Goal: Information Seeking & Learning: Learn about a topic

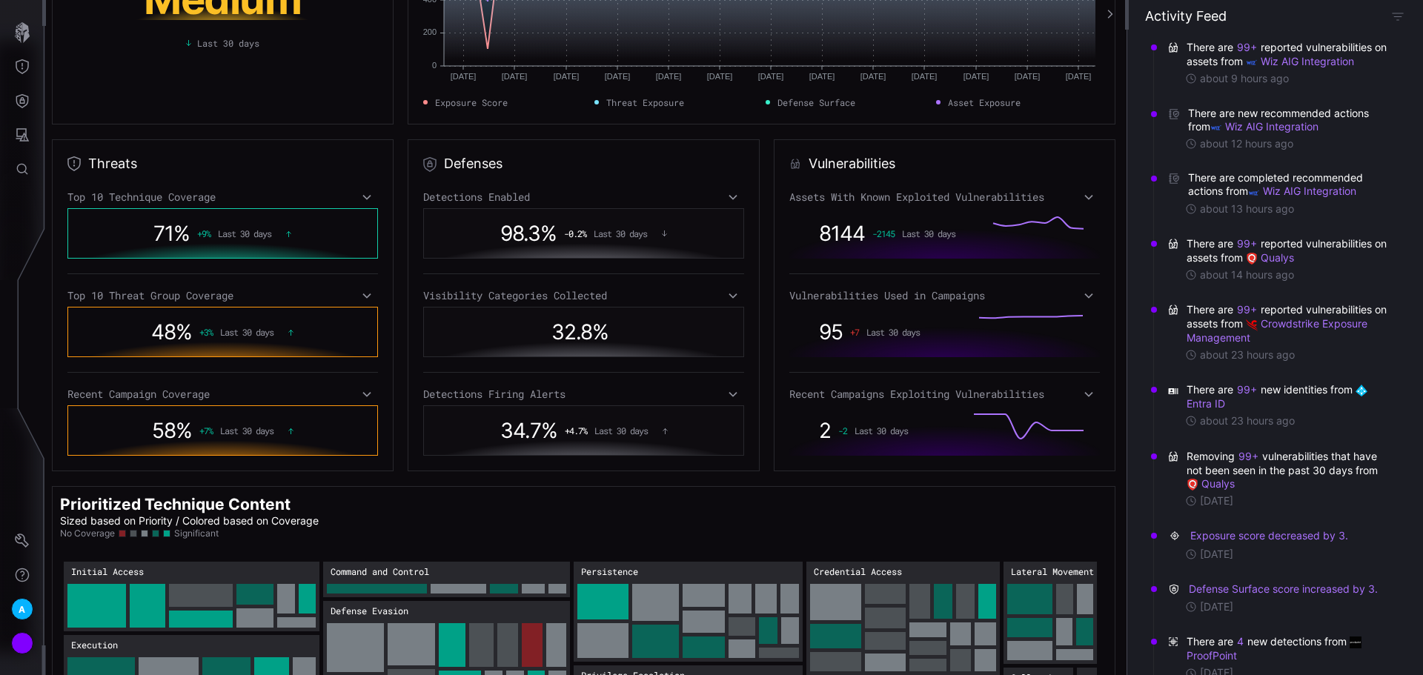
scroll to position [148, 0]
click at [806, 275] on div "Assets With Known Exploited Vulnerabilities 8144 -2145 Last 30 days Vulnerabili…" at bounding box center [944, 322] width 311 height 265
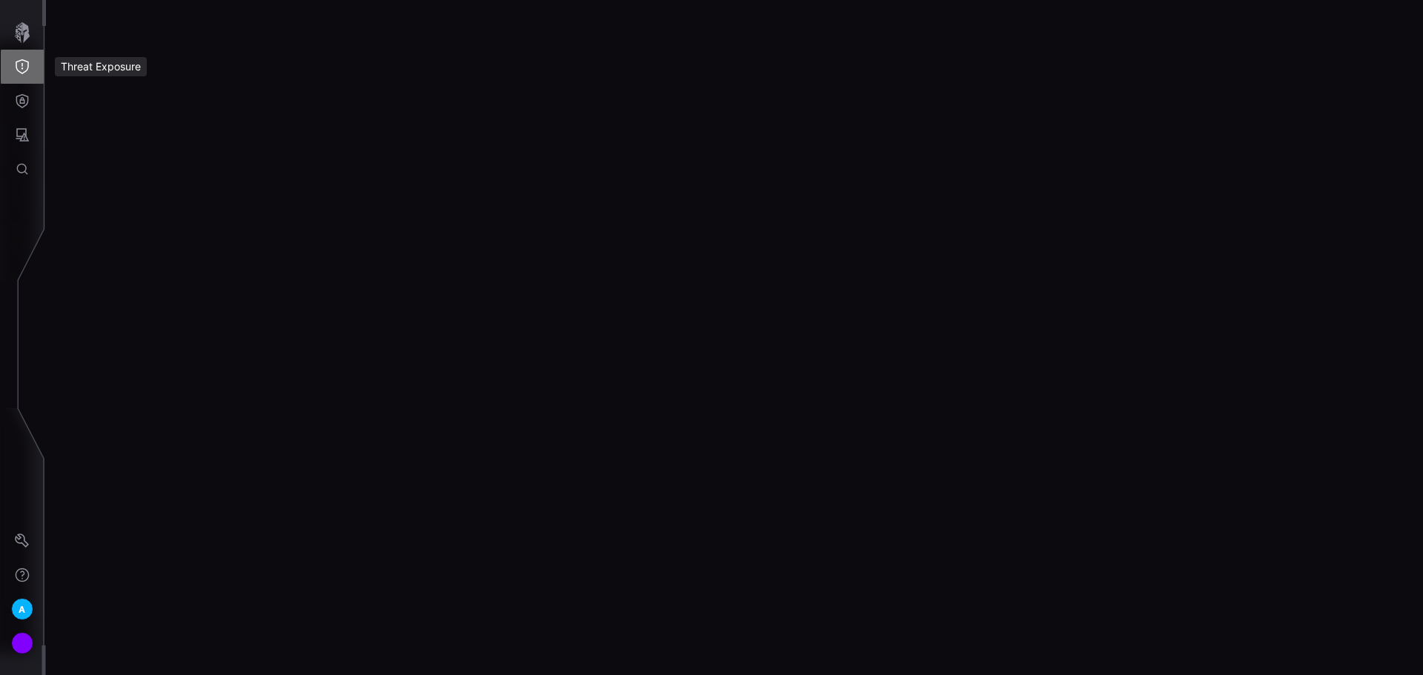
click at [26, 72] on icon "Threat Exposure" at bounding box center [22, 66] width 15 height 15
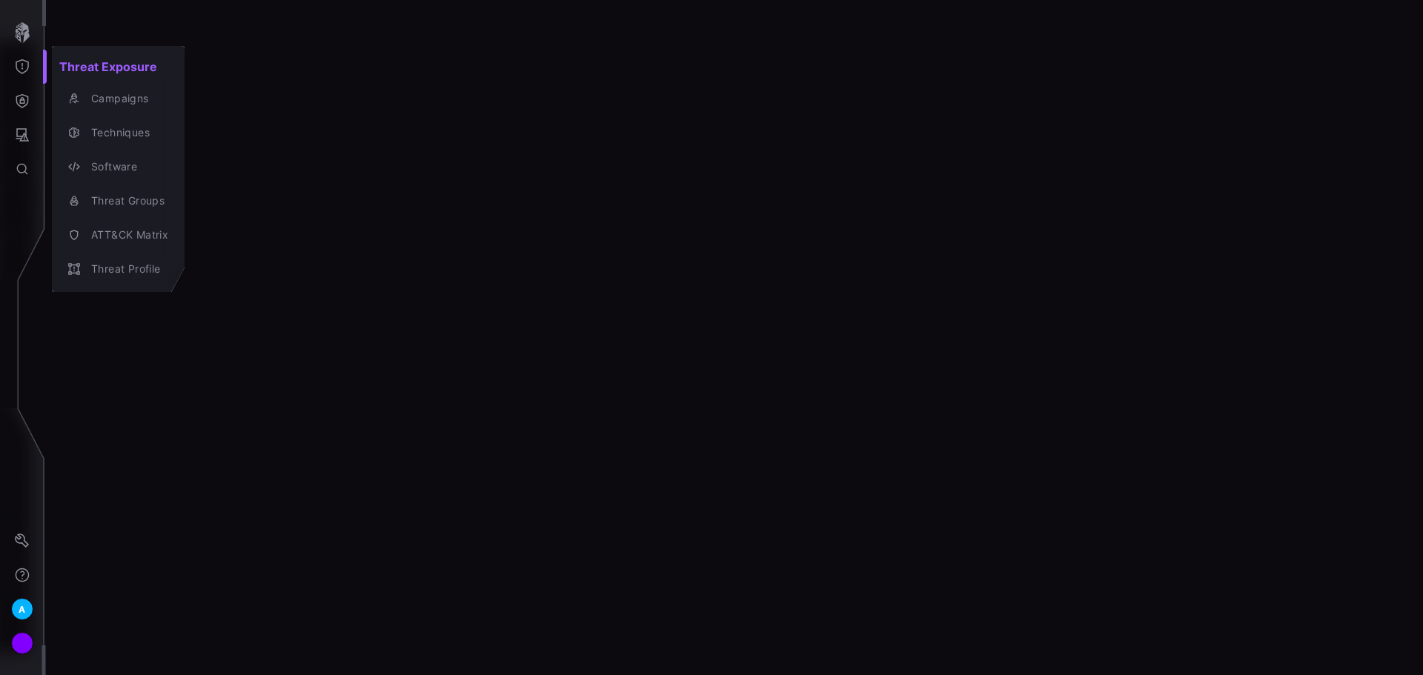
click at [18, 29] on div at bounding box center [711, 337] width 1423 height 675
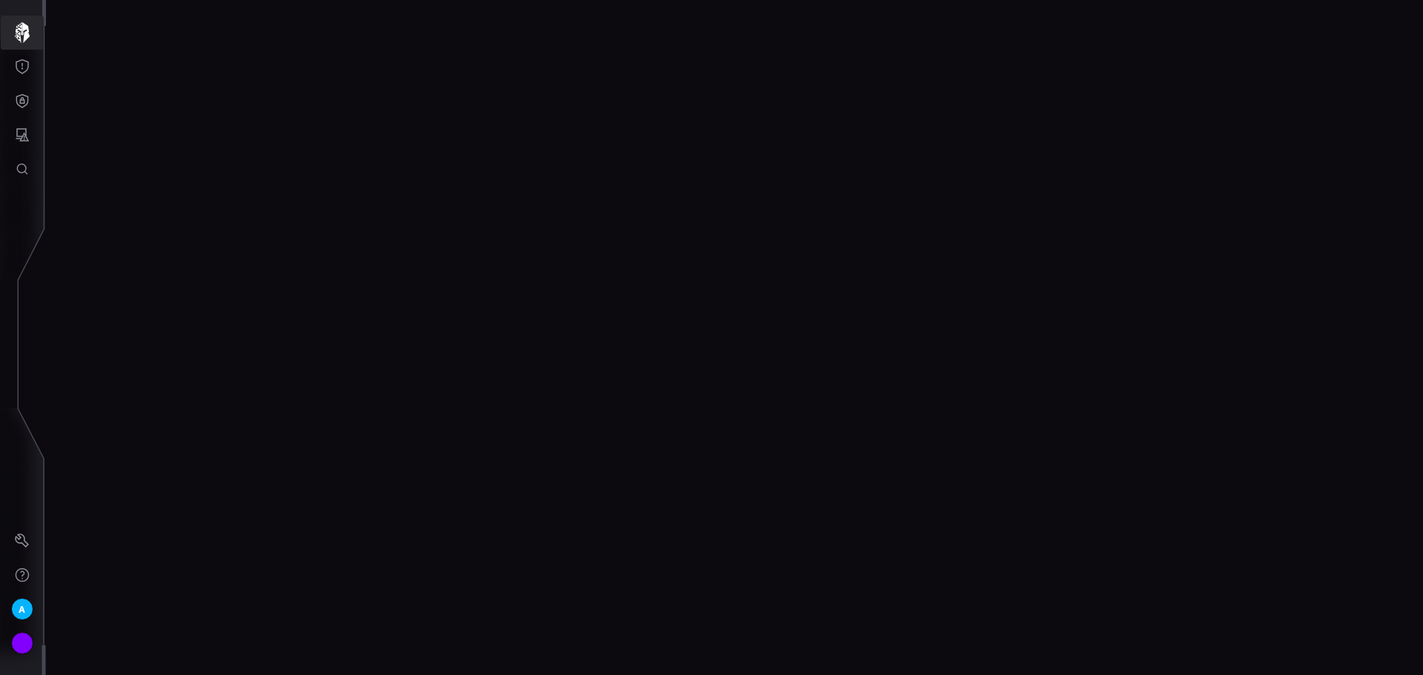
click at [16, 26] on icon "button" at bounding box center [22, 32] width 15 height 21
click at [42, 127] on button "Attack Surface" at bounding box center [22, 135] width 43 height 34
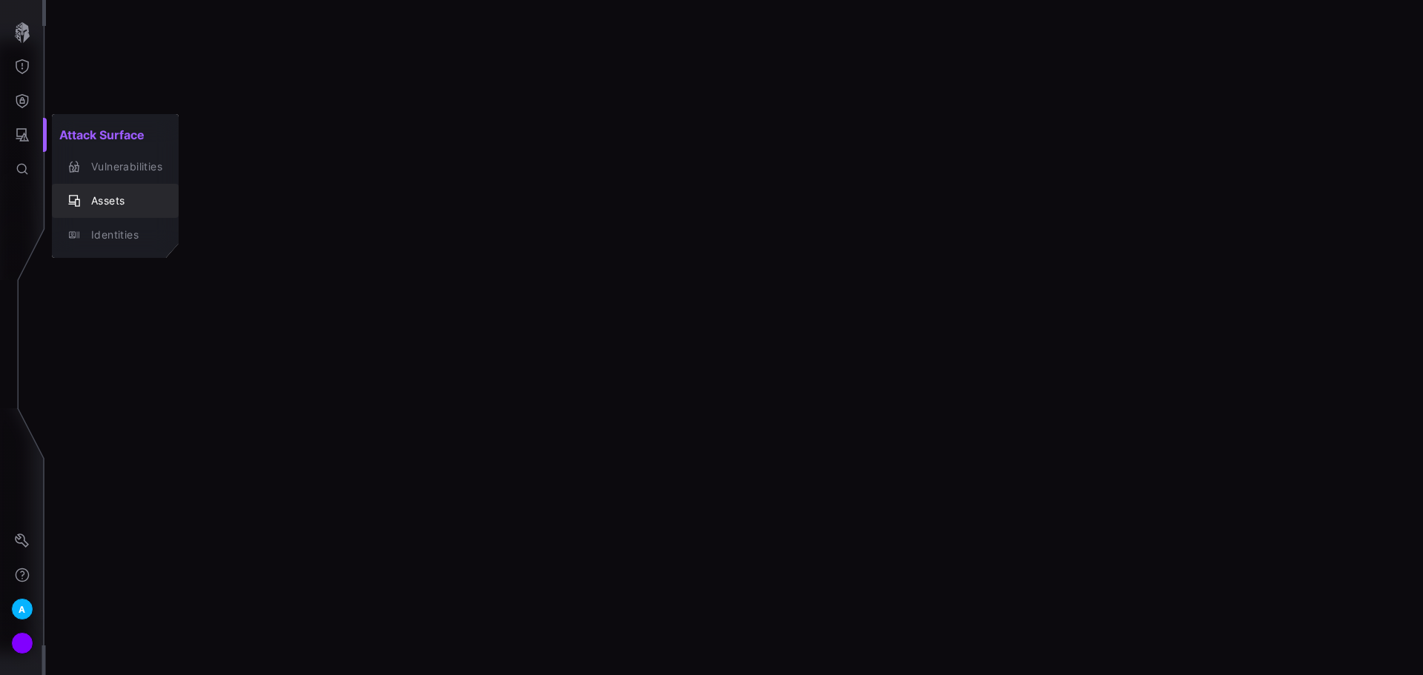
click at [93, 196] on div "Assets" at bounding box center [123, 201] width 79 height 19
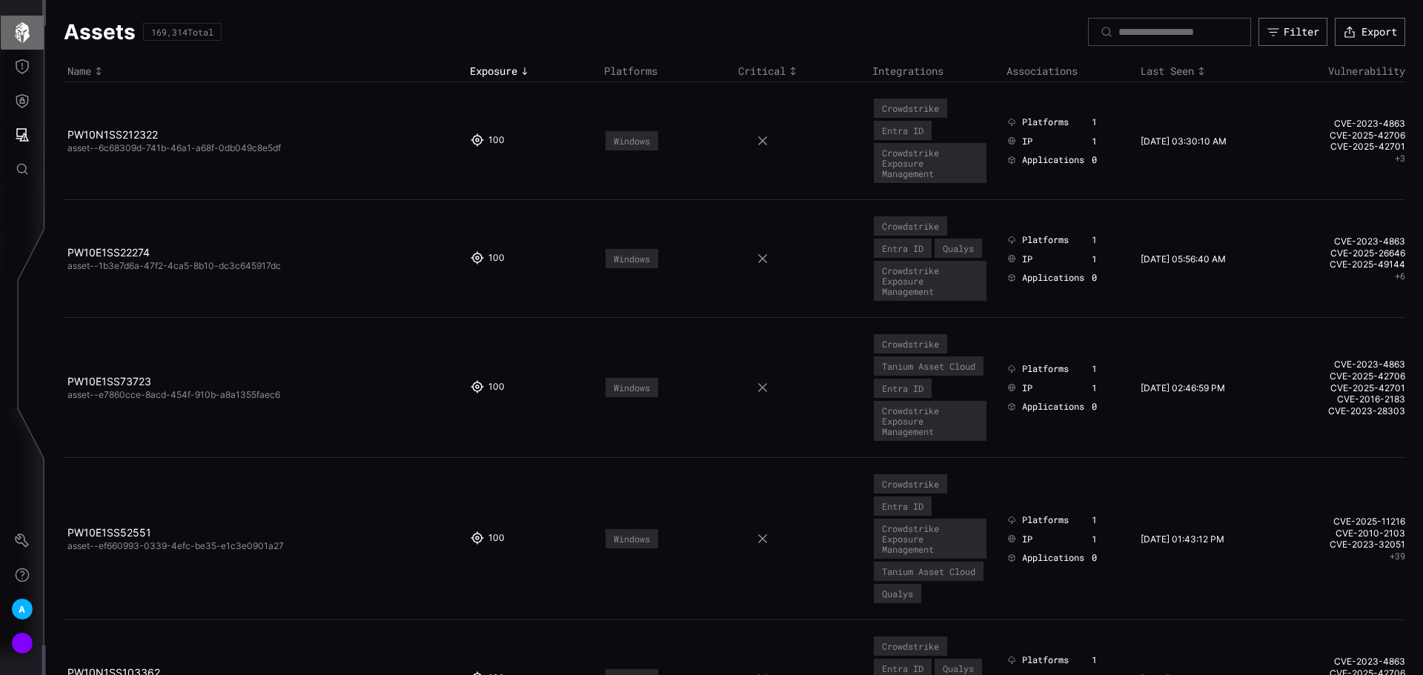
click at [24, 28] on icon "button" at bounding box center [22, 32] width 15 height 21
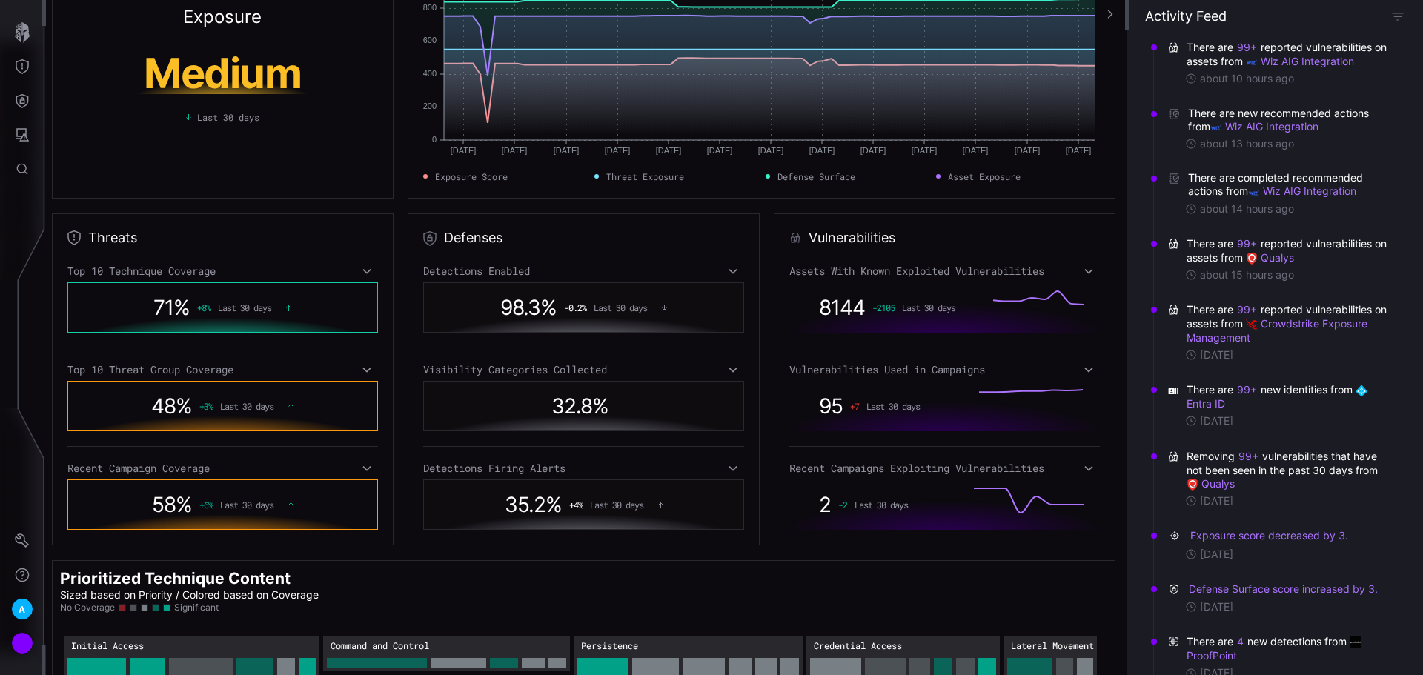
scroll to position [148, 0]
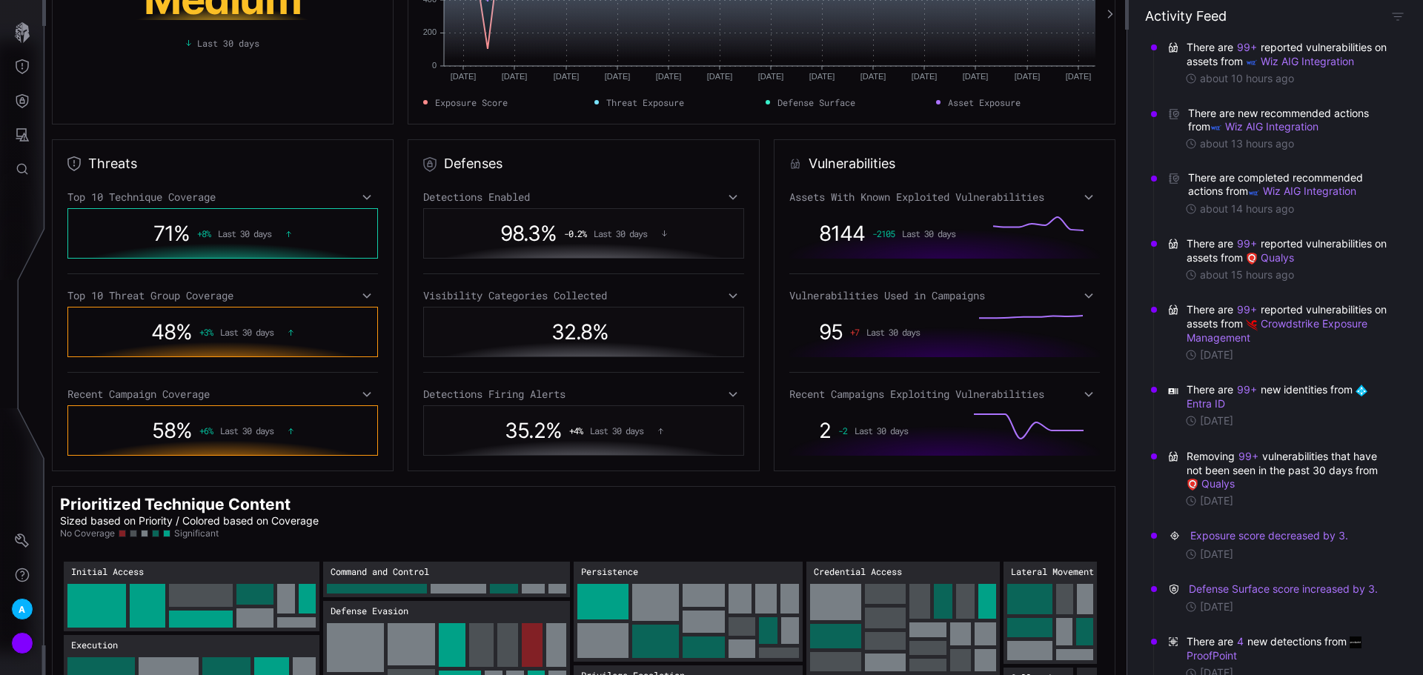
click at [362, 197] on icon at bounding box center [367, 197] width 10 height 12
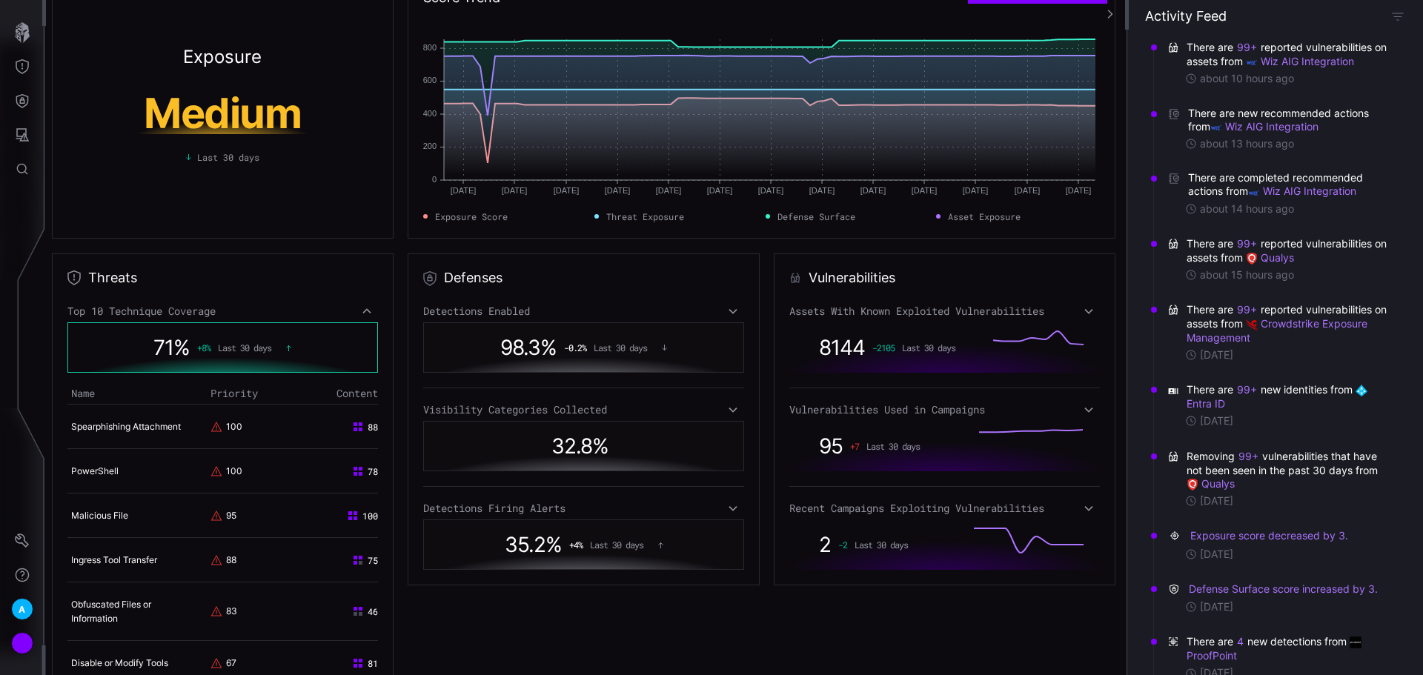
scroll to position [22, 0]
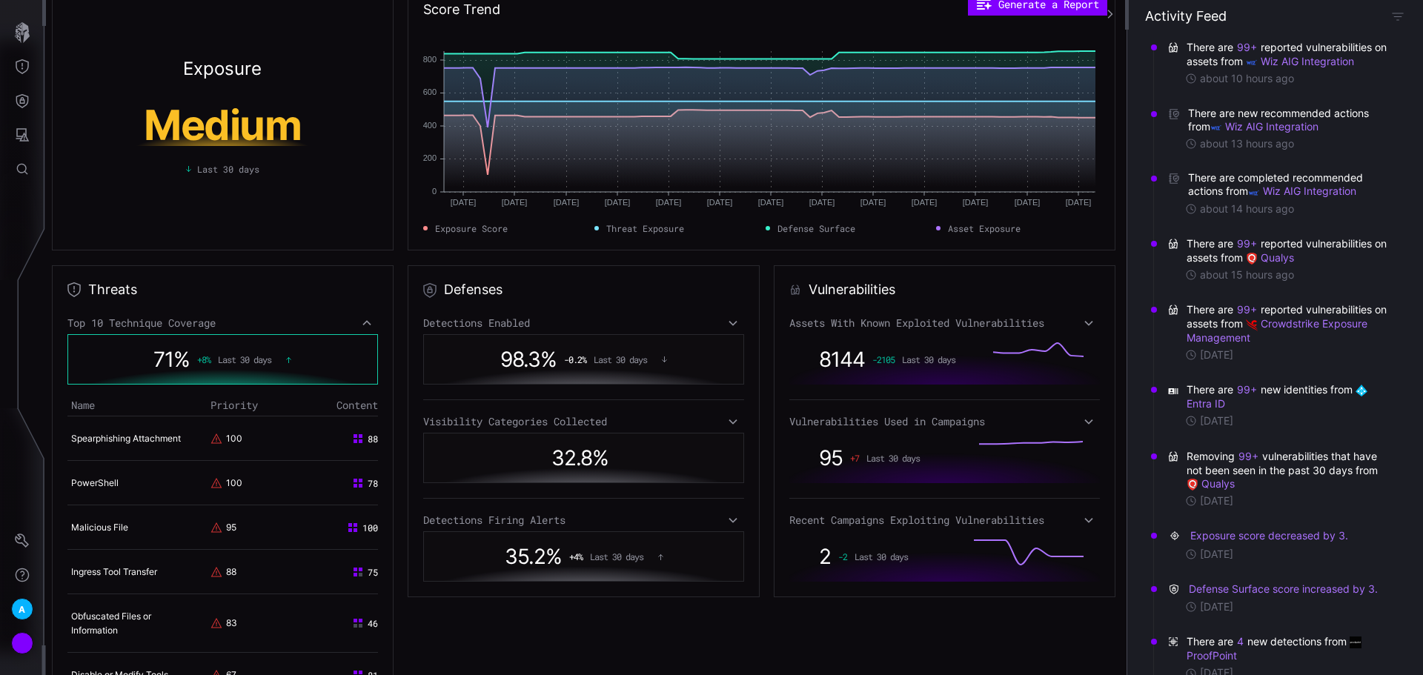
click at [1075, 420] on div "Vulnerabilities Used in Campaigns" at bounding box center [944, 421] width 311 height 13
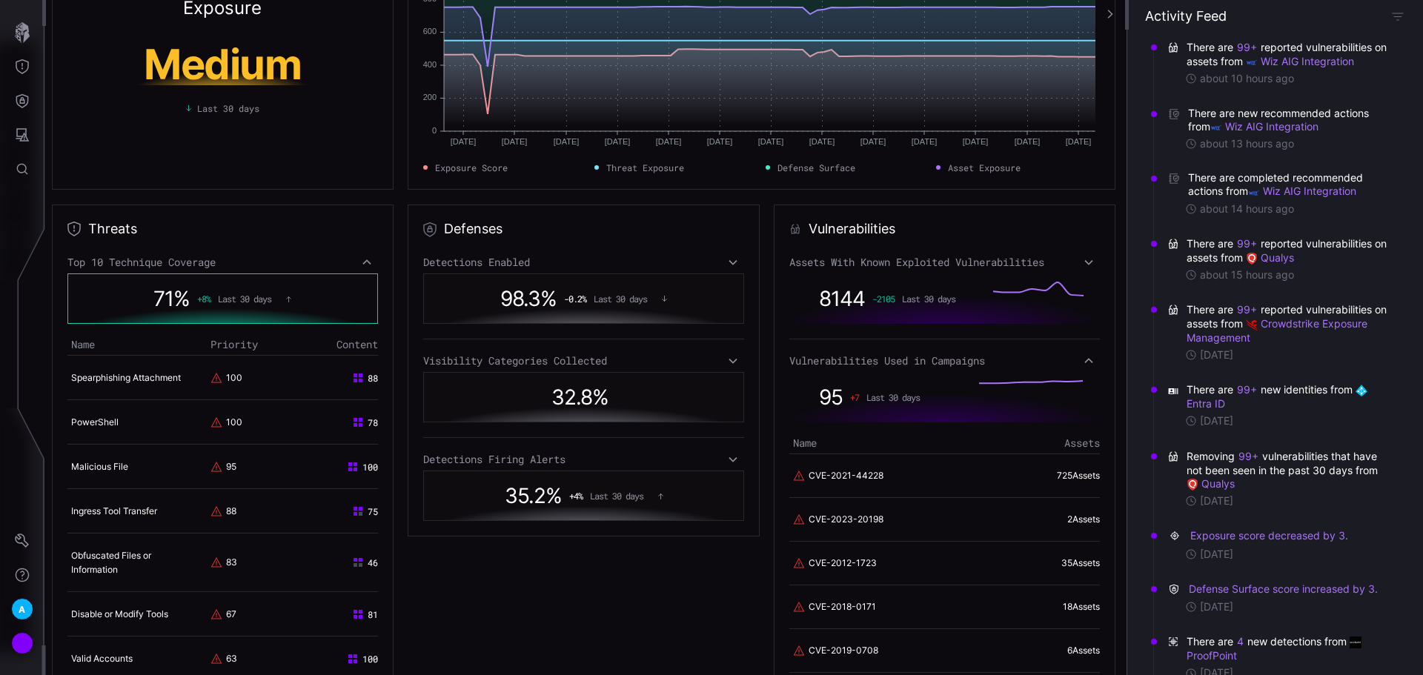
scroll to position [170, 0]
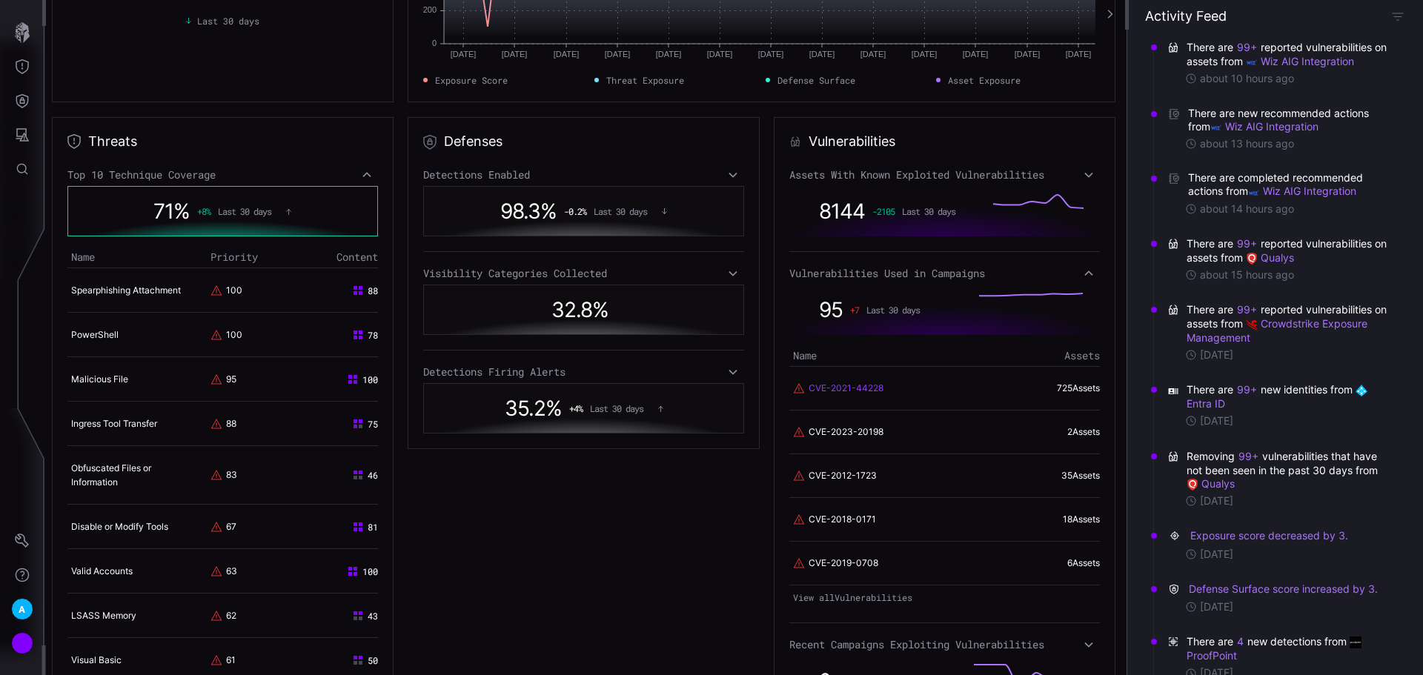
click at [843, 388] on link "CVE-2021-44228" at bounding box center [846, 388] width 75 height 13
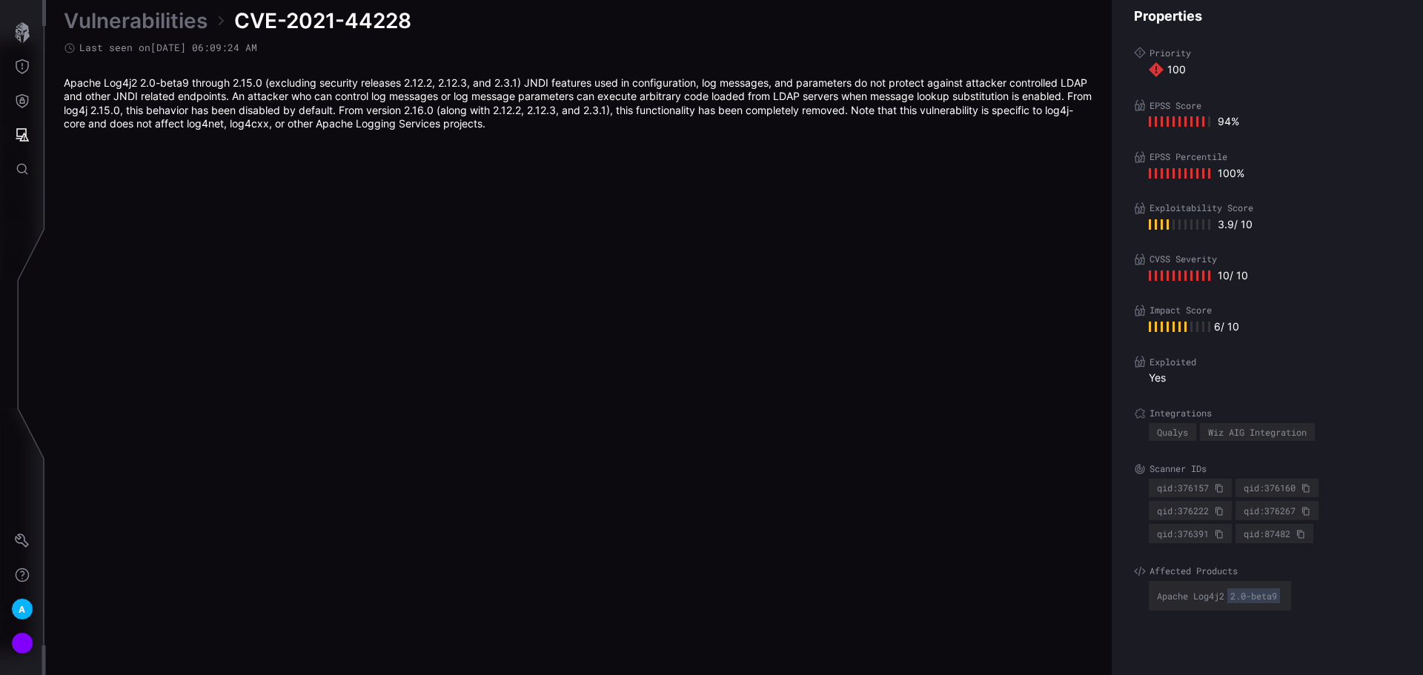
scroll to position [3098, 603]
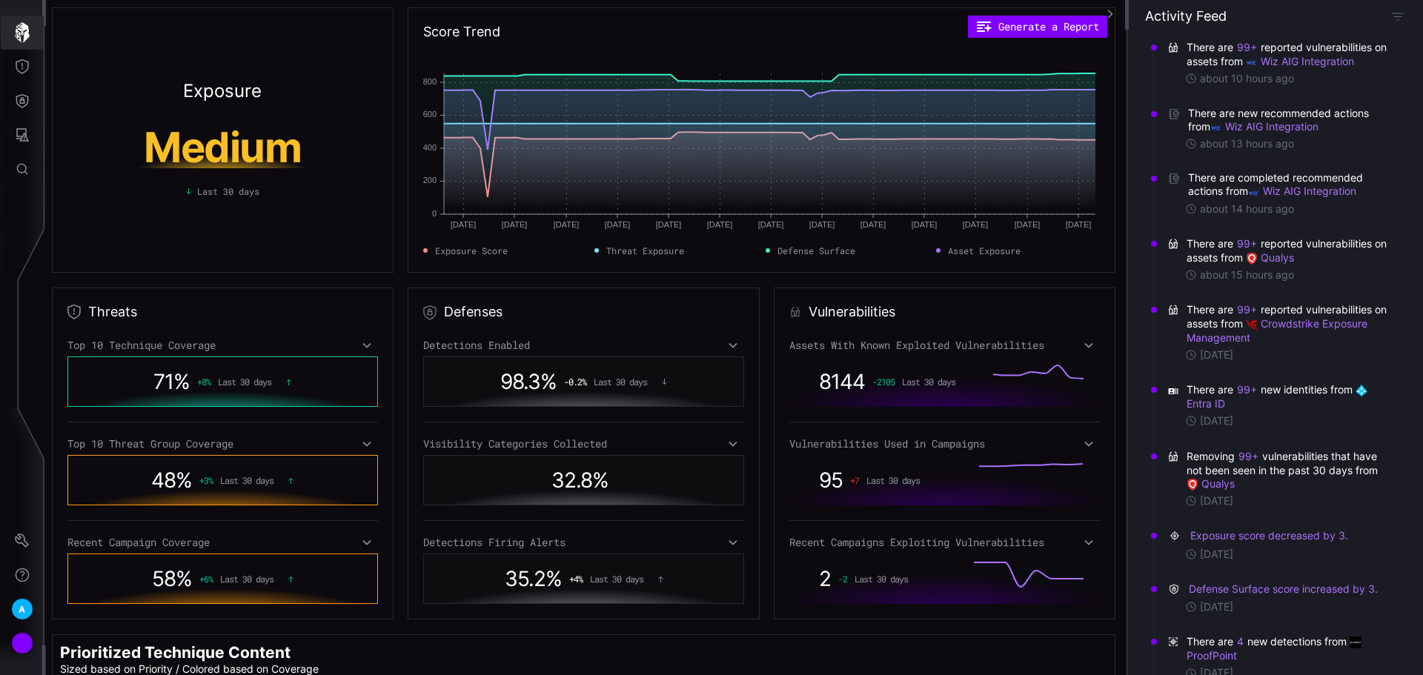
click at [14, 39] on icon "button" at bounding box center [22, 32] width 21 height 21
